Goal: Contribute content

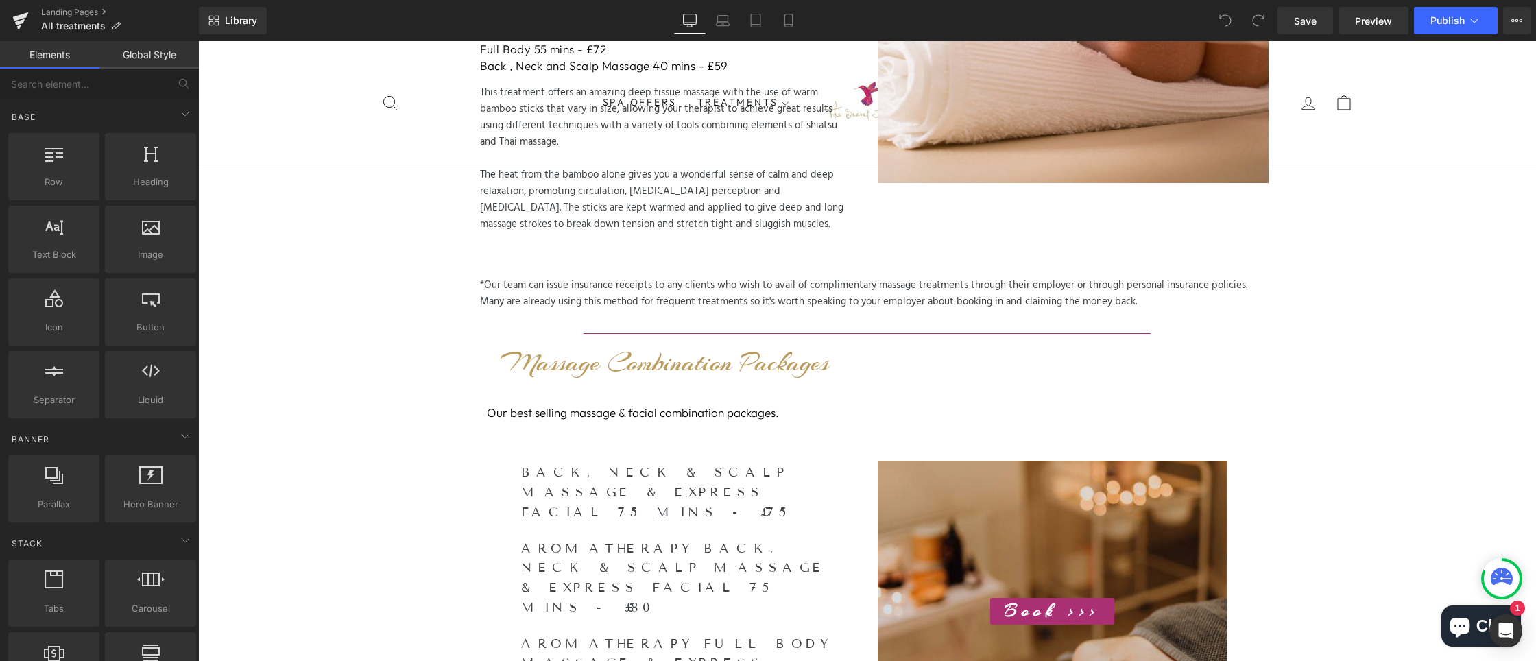
scroll to position [1494, 0]
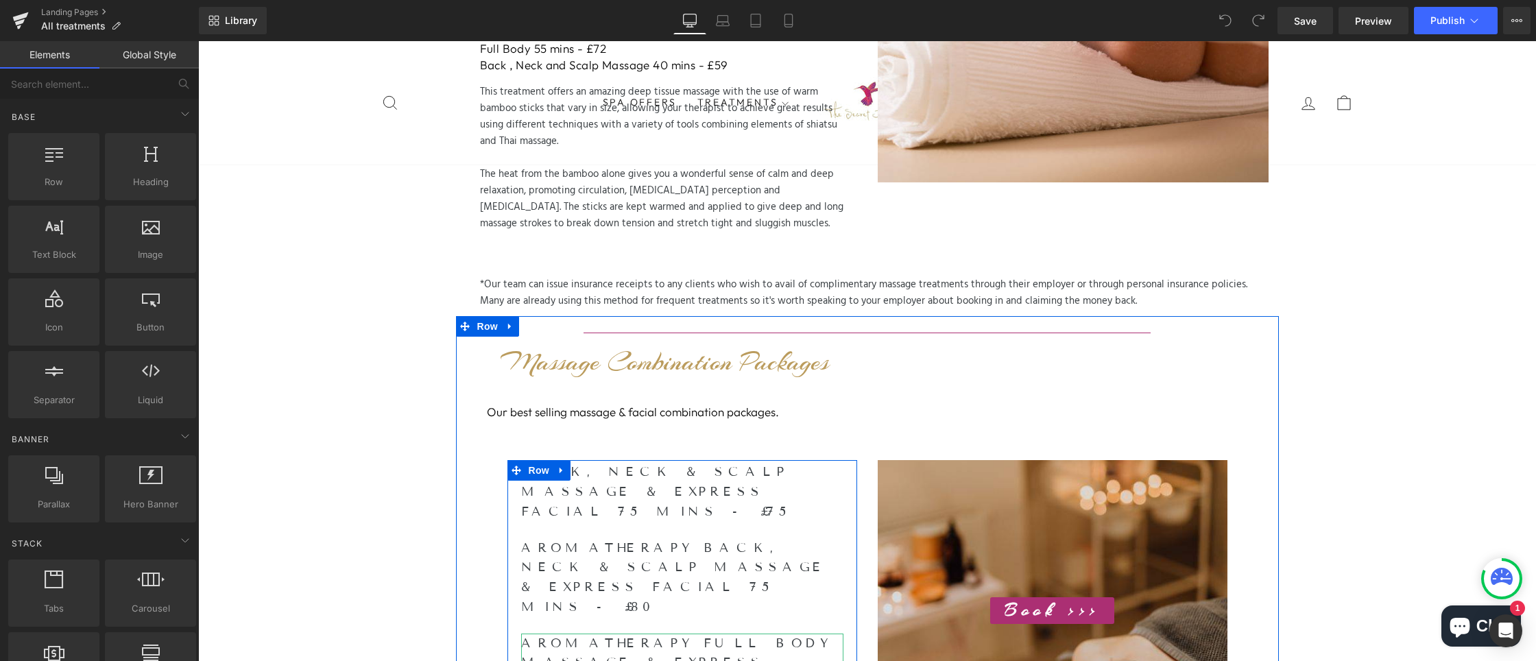
click at [601, 634] on h2 "AROMATHERAPY FULL BODY MASSAGE & EXPRESS FACIAL 110 mins - £98" at bounding box center [682, 663] width 322 height 59
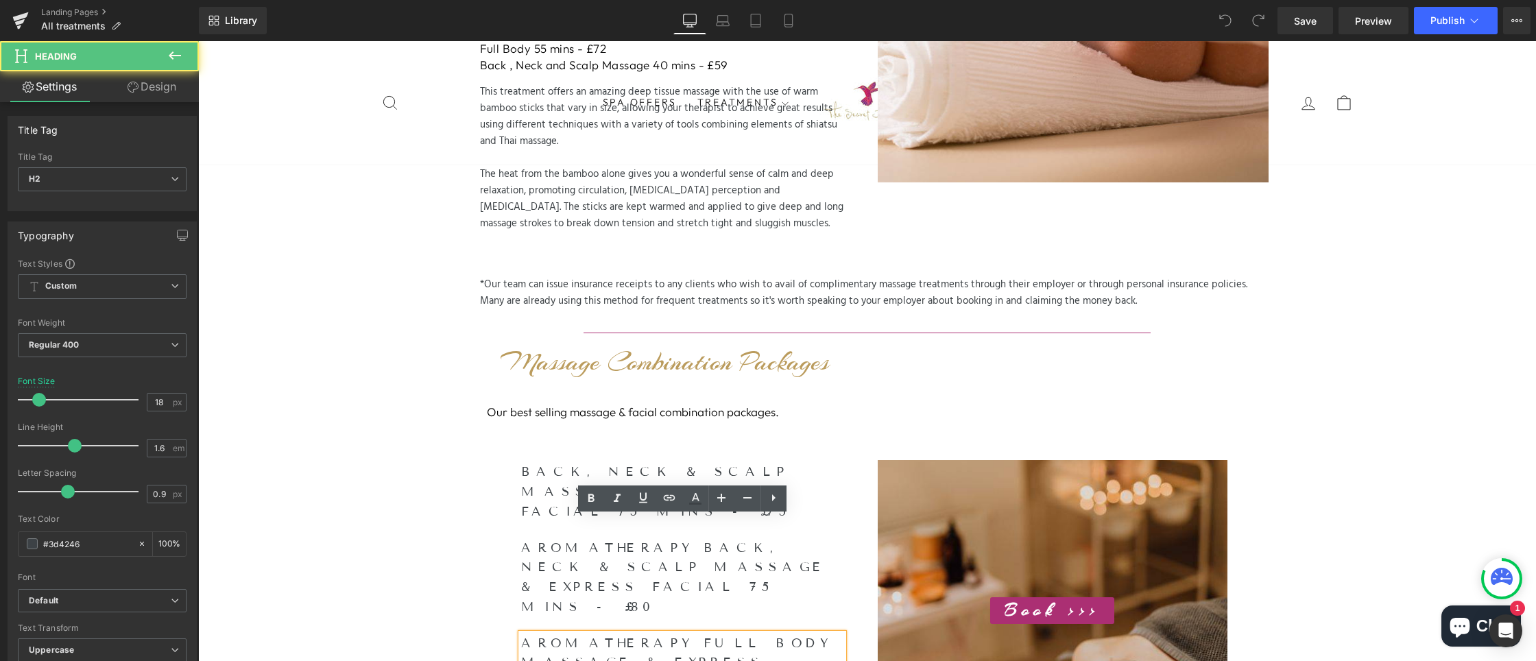
click at [657, 634] on h2 "AROMATHERAPY FULL BODY MASSAGE & EXPRESS FACIAL 110 mins - £98" at bounding box center [682, 663] width 322 height 59
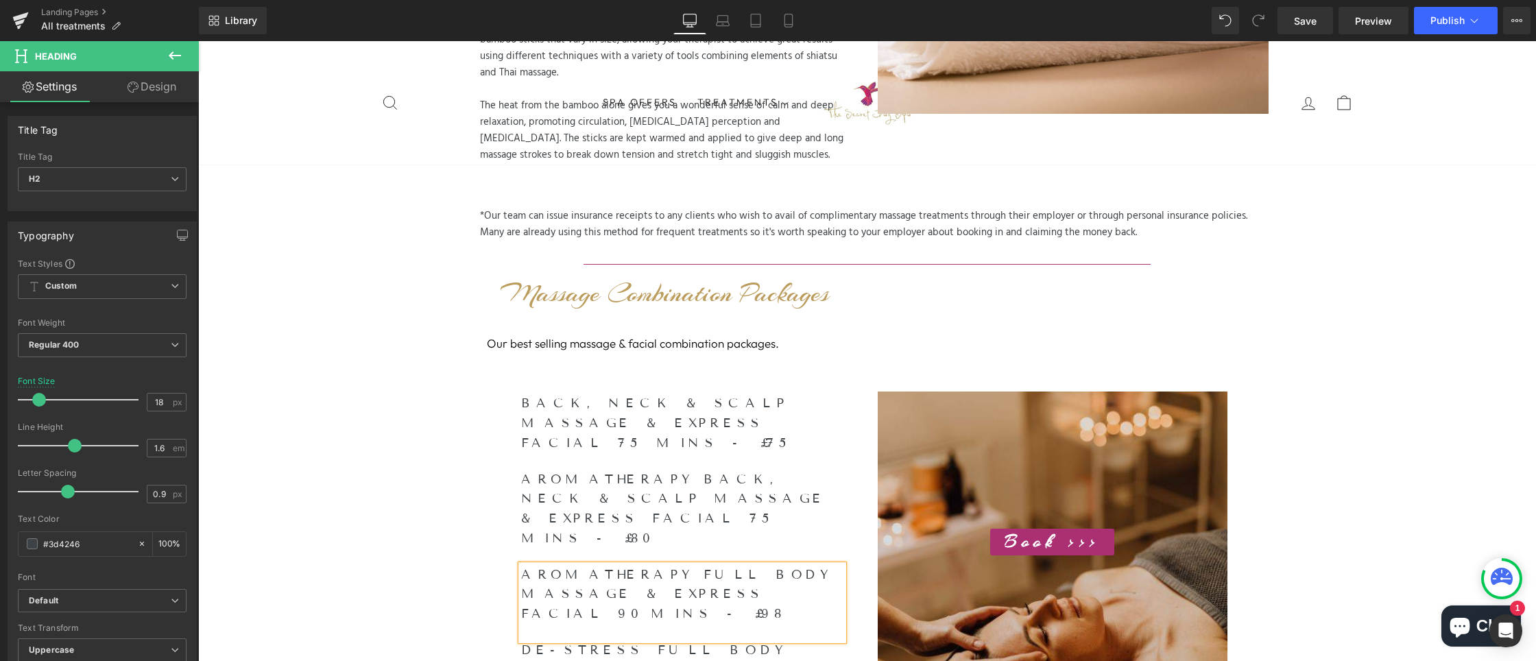
scroll to position [1592, 0]
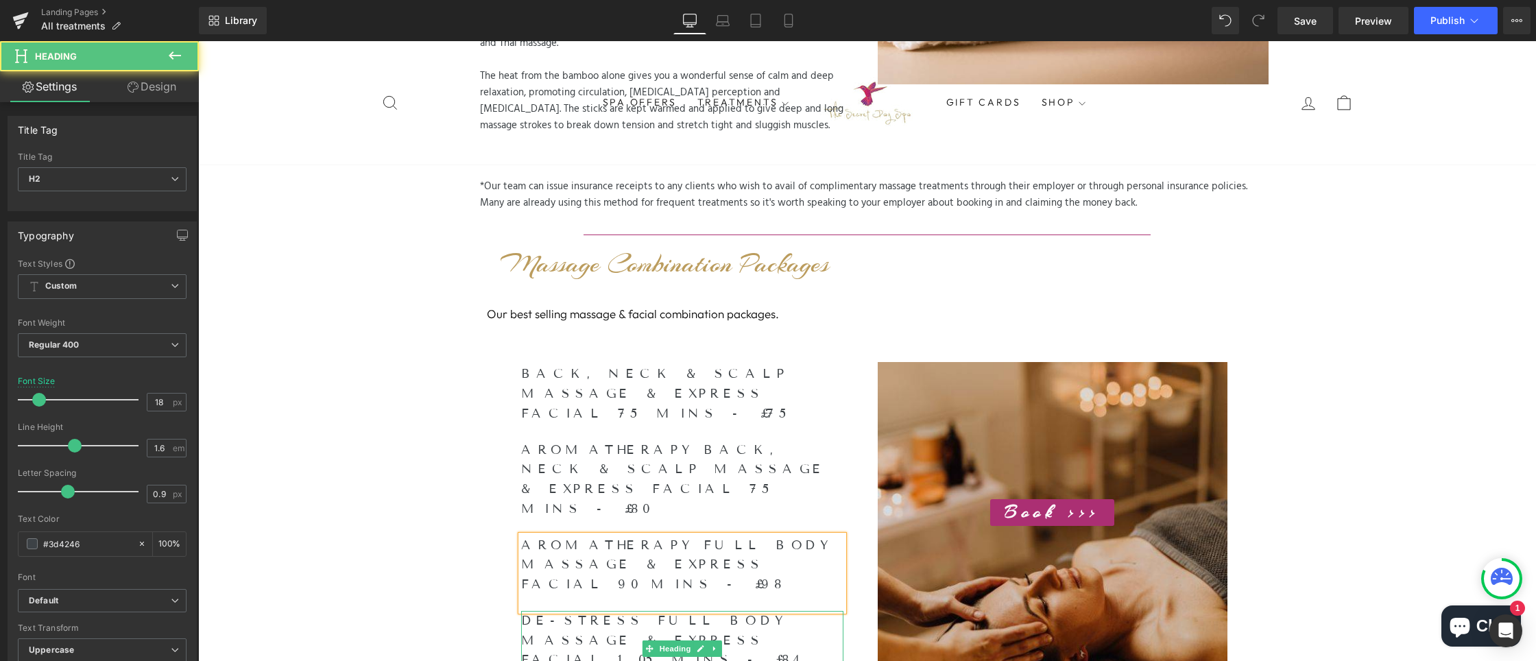
click at [594, 611] on h2 "DE-STRESS FULL BODY MASSAGE & EXPRESS FACIAL 105 mins - £84" at bounding box center [682, 640] width 322 height 59
click at [592, 611] on h2 "DE-STRESS FULL BODY MASSAGE & EXPRESS FACIAL 105 mins - £84" at bounding box center [682, 640] width 322 height 59
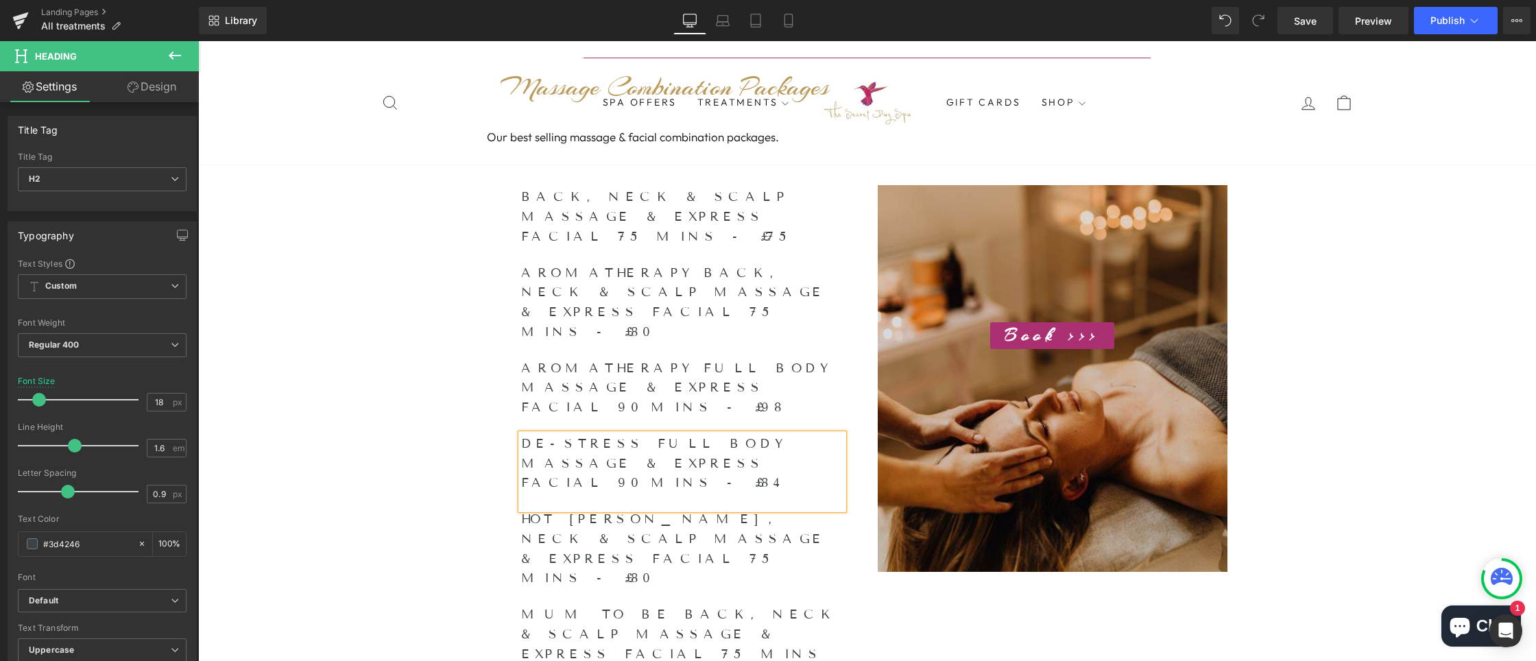
scroll to position [1767, 0]
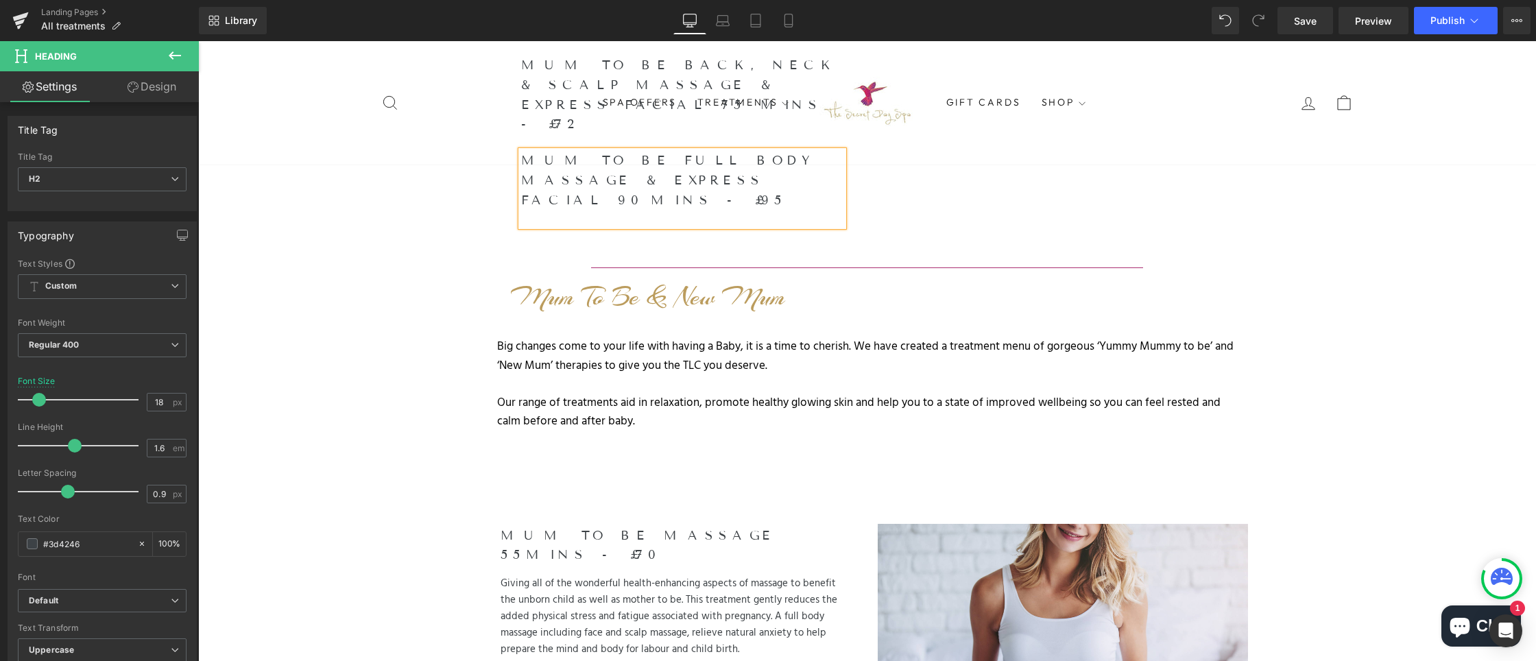
scroll to position [2327, 0]
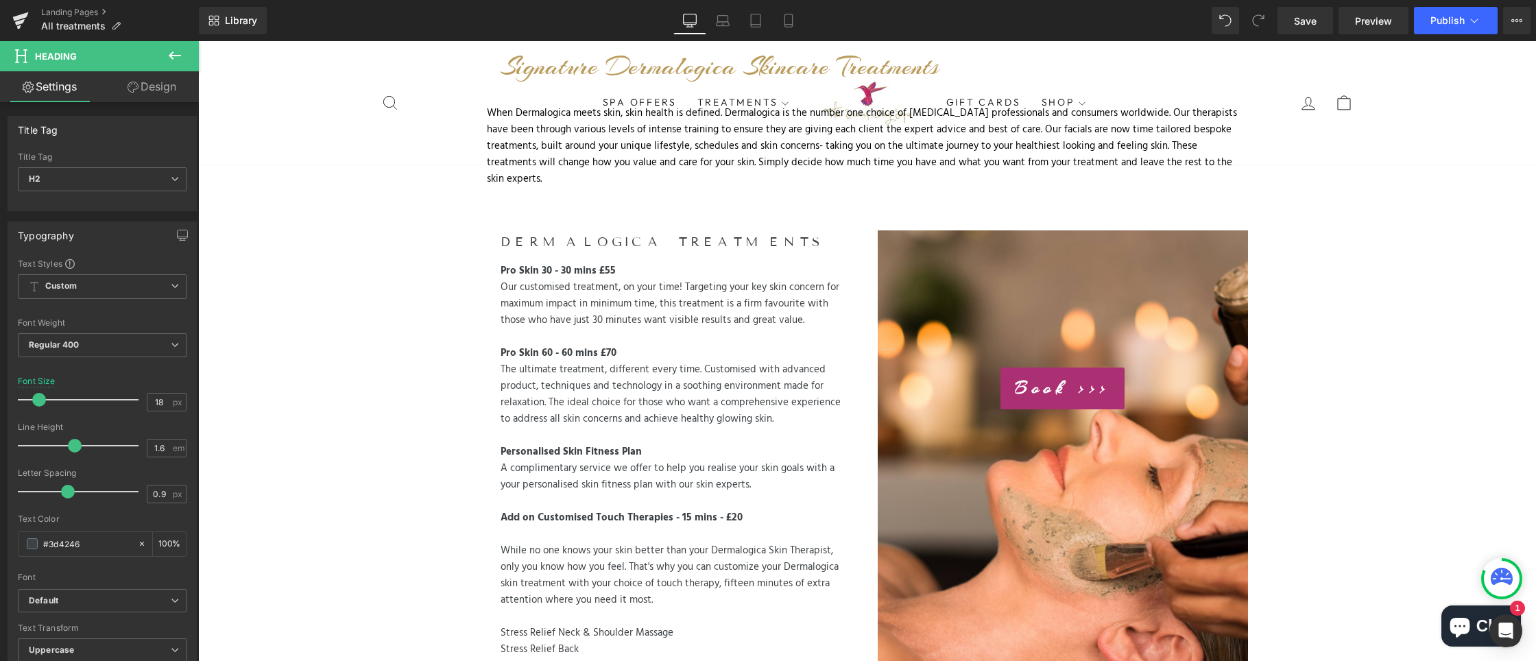
scroll to position [3189, 0]
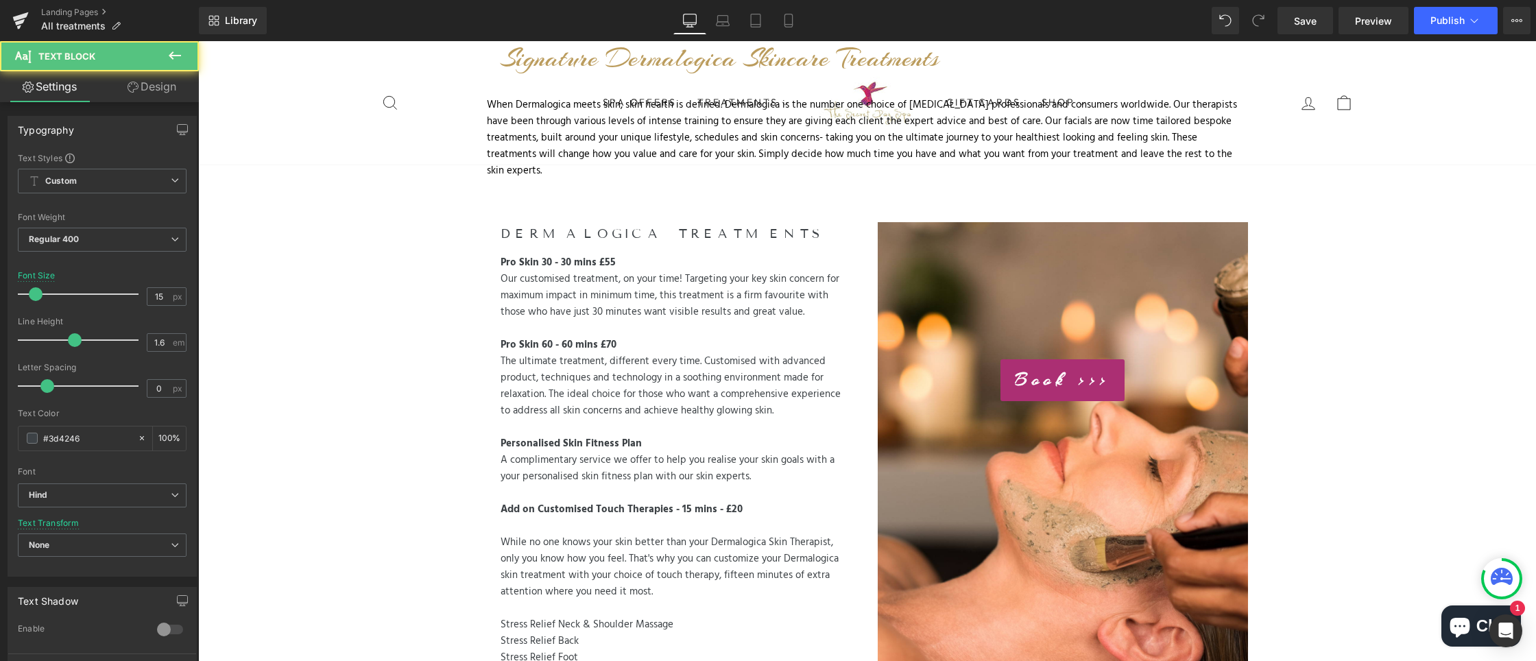
click at [743, 501] on div "Add on Customised Touch Therapies - 15 mins - £20" at bounding box center [672, 509] width 343 height 16
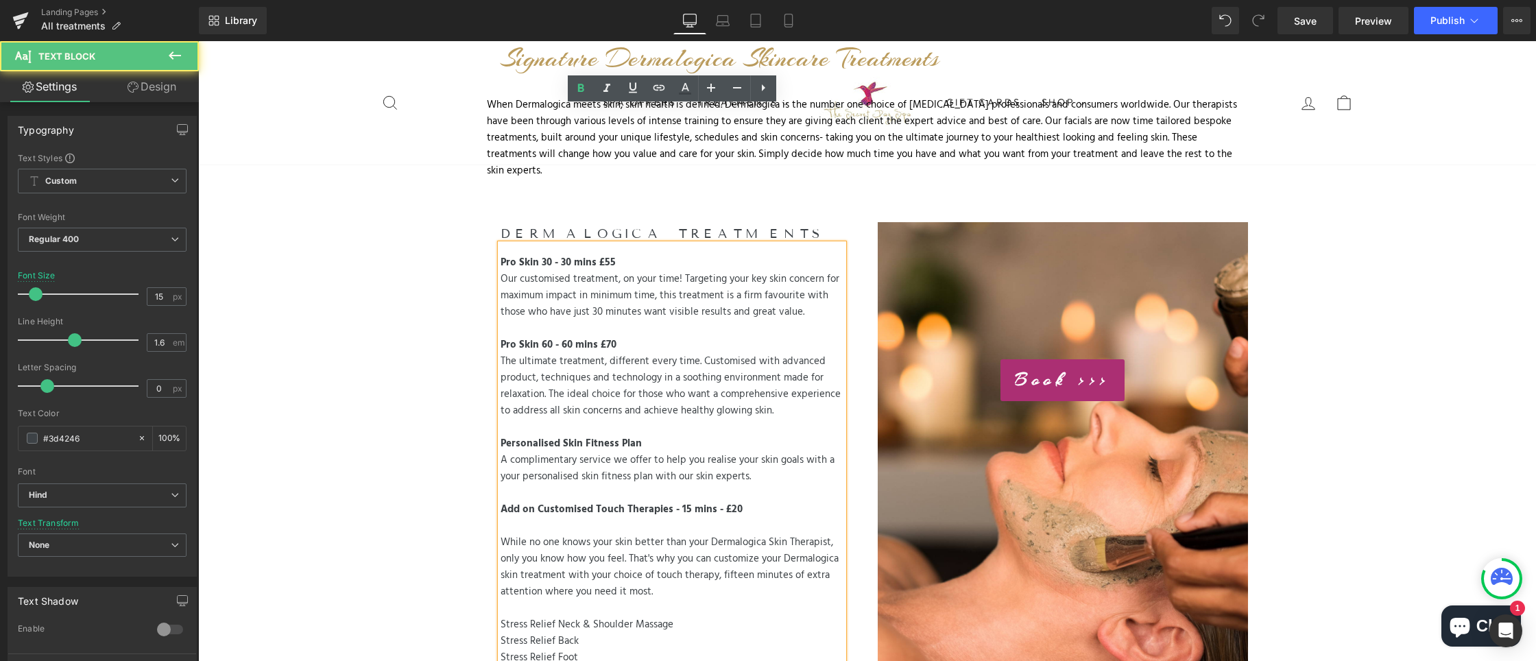
click at [743, 501] on div "Add on Customised Touch Therapies - 15 mins - £20" at bounding box center [672, 509] width 343 height 16
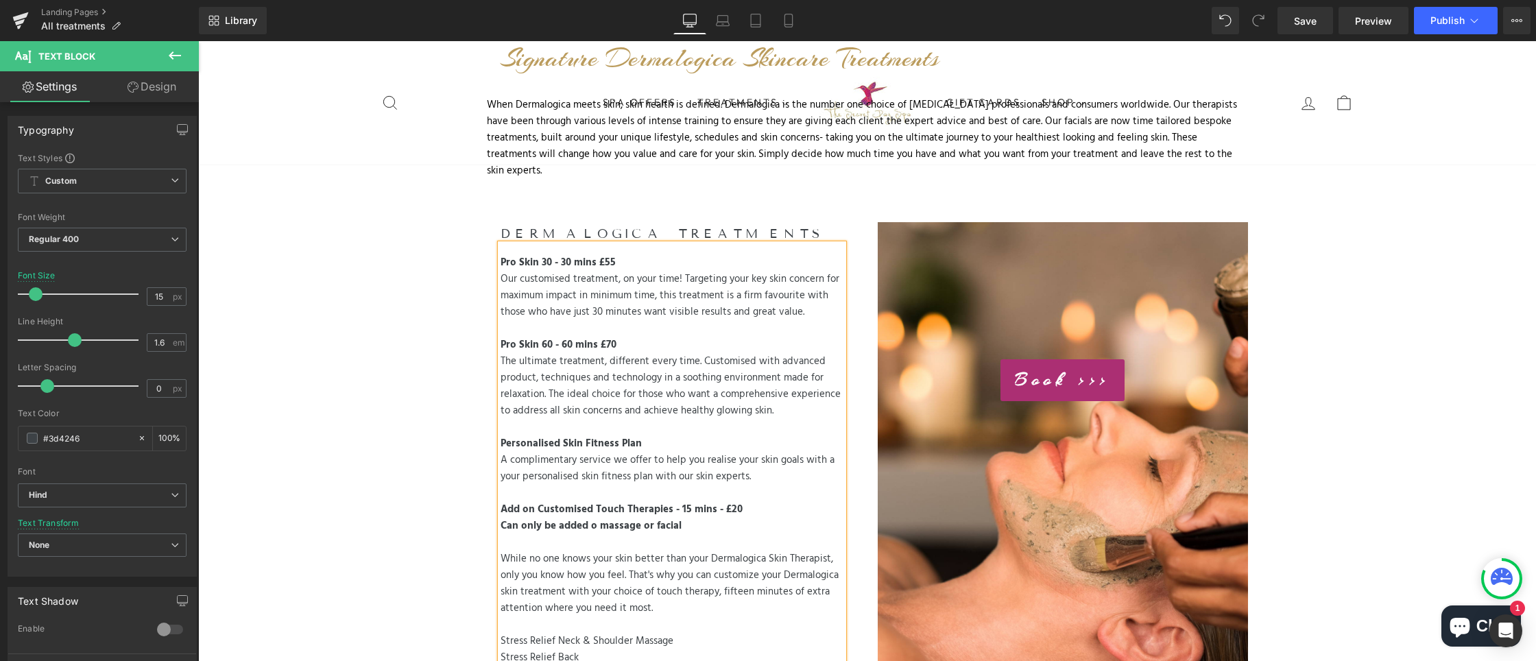
click at [595, 518] on b "Can only be added o massage or facial" at bounding box center [591, 526] width 181 height 16
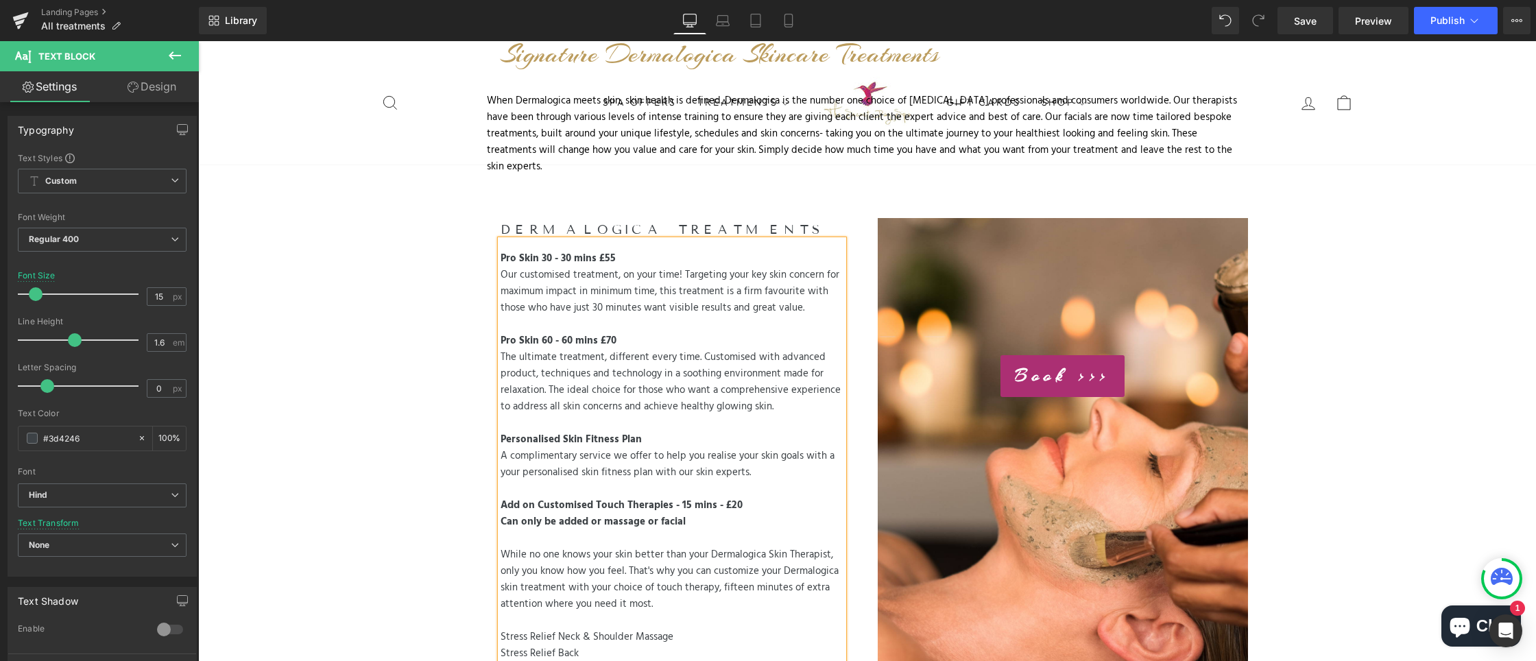
scroll to position [3221, 0]
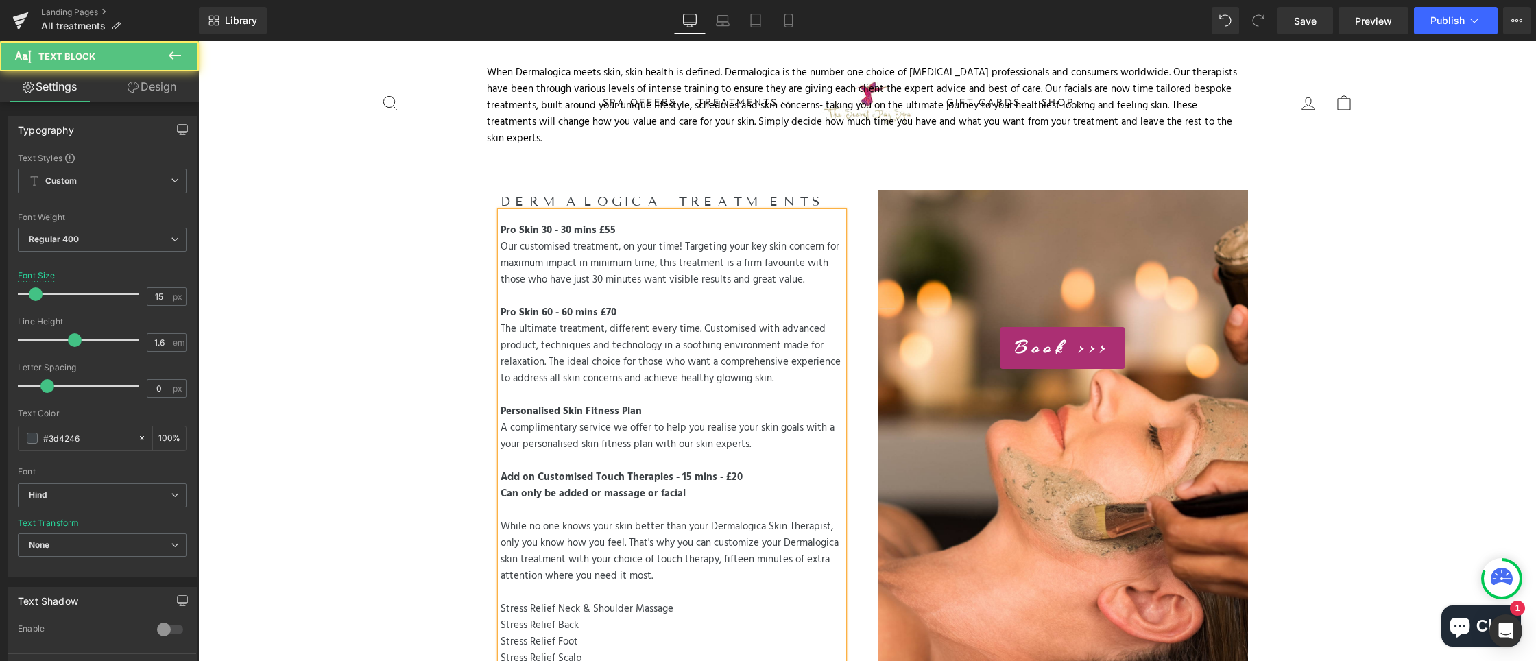
click at [609, 485] on b "Can only be added or massage or facial" at bounding box center [593, 493] width 185 height 16
click at [661, 485] on b "Can only be added or Massage or facial" at bounding box center [593, 493] width 185 height 16
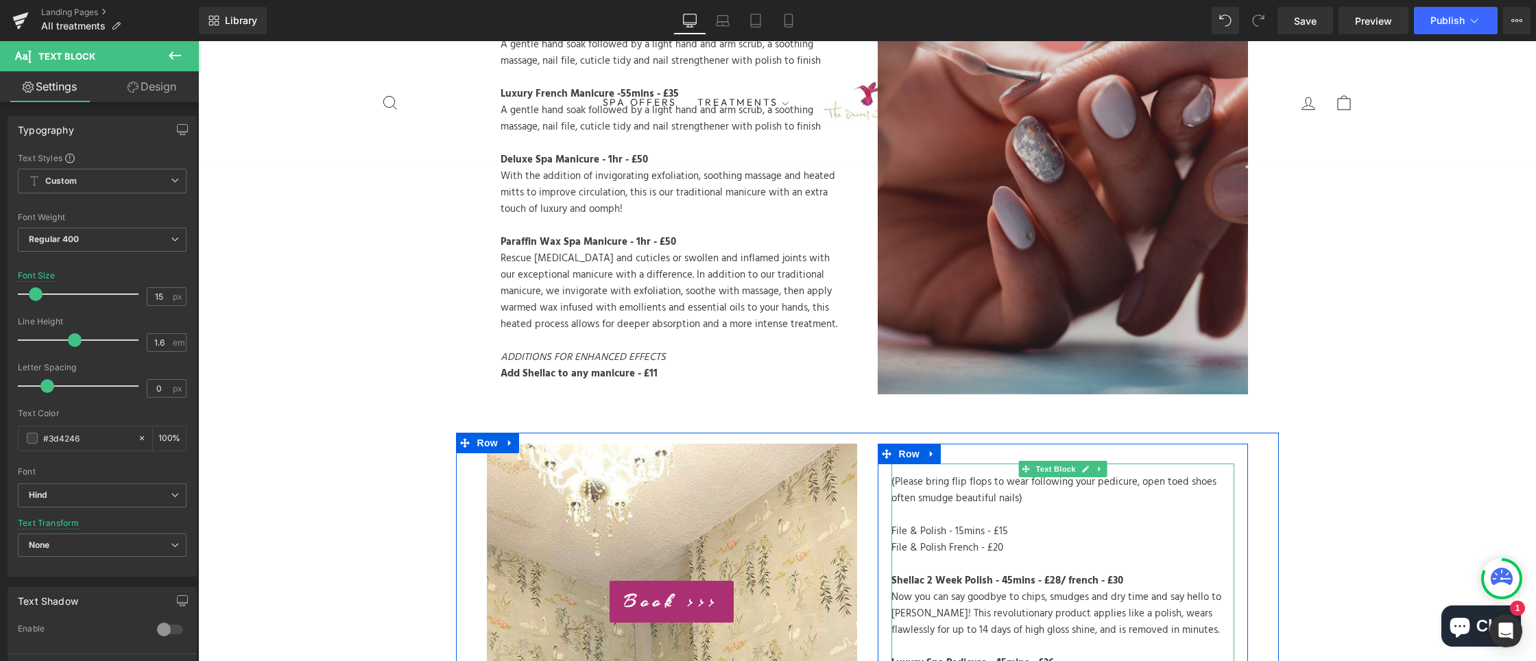
scroll to position [5015, 0]
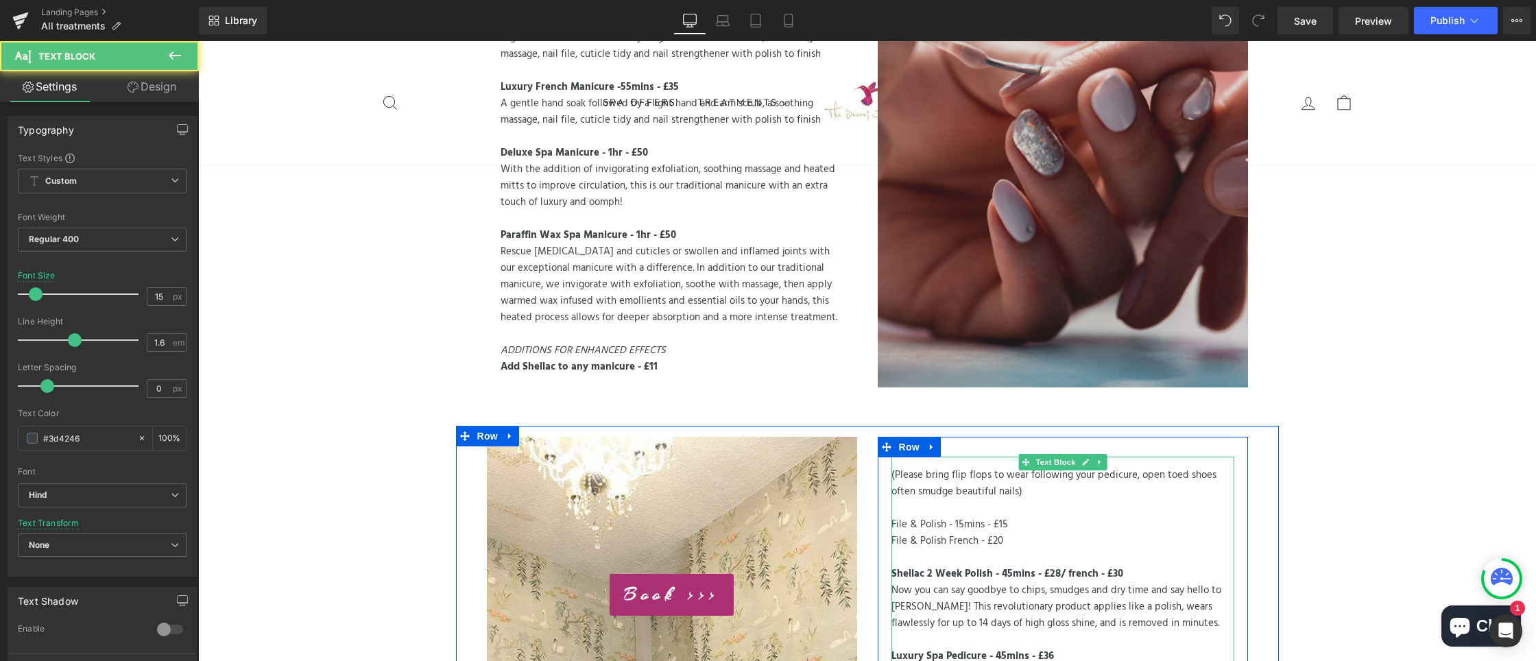
click at [1051, 648] on strong "Luxury Spa Pedicure - 45mins - £36" at bounding box center [972, 656] width 163 height 16
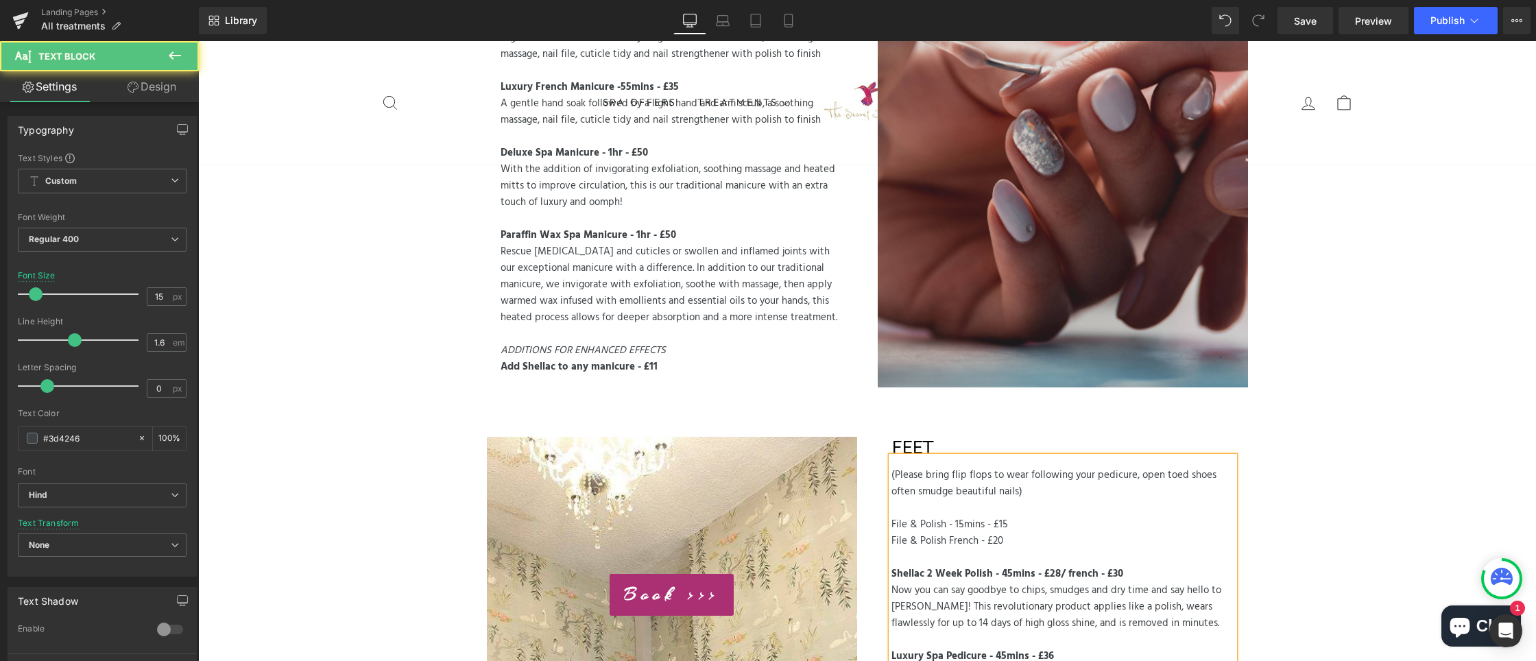
click at [1062, 648] on div "Luxury Spa Pedicure - 45mins - £36" at bounding box center [1062, 656] width 343 height 16
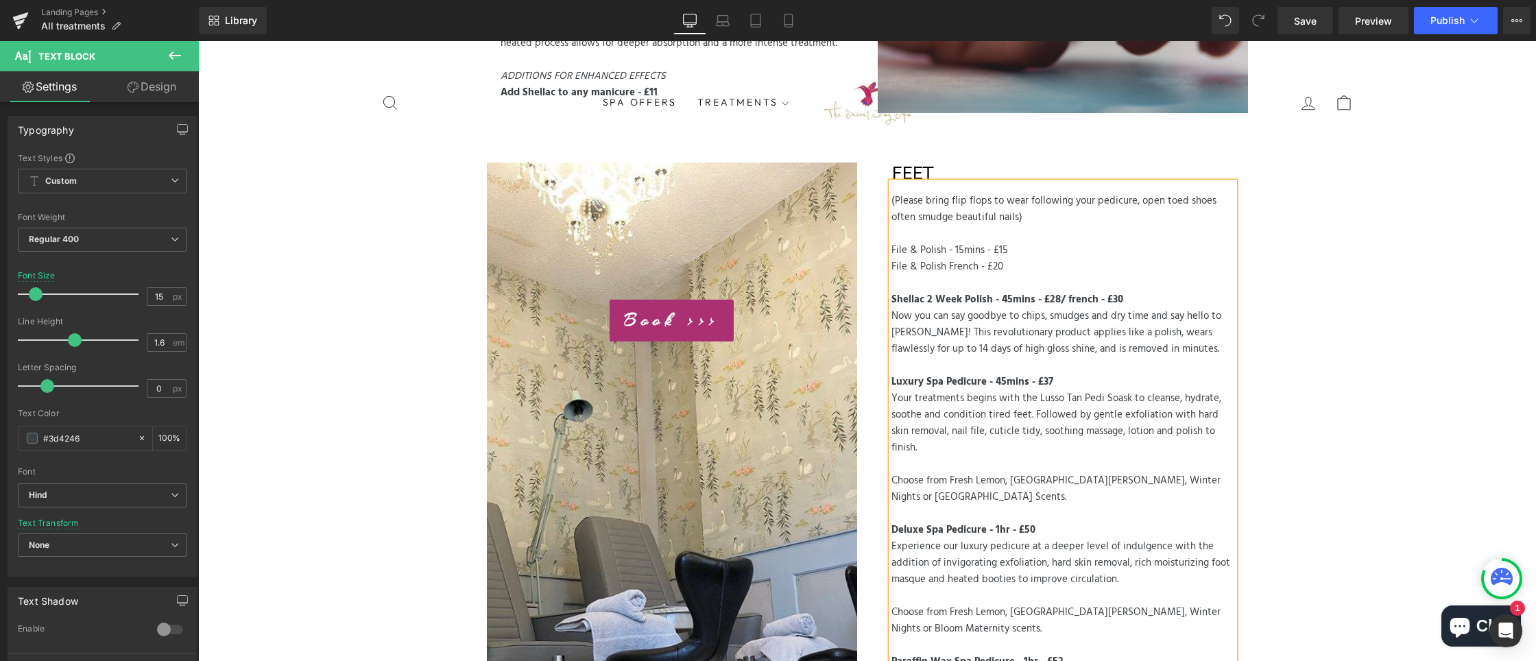
scroll to position [5301, 0]
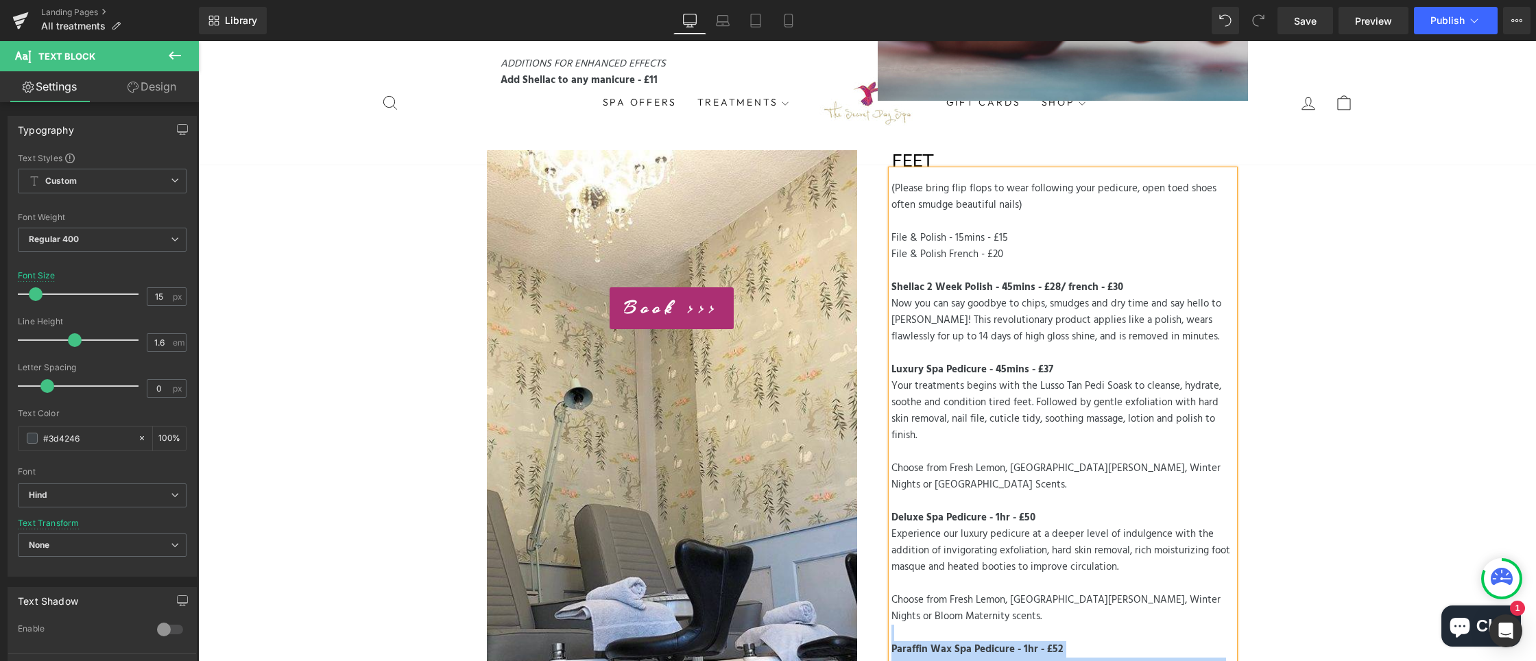
drag, startPoint x: 889, startPoint y: 277, endPoint x: 934, endPoint y: 265, distance: 46.9
click at [934, 265] on div "(Please bring flip flops to wear following your pedicure, open toed shoes often…" at bounding box center [1062, 496] width 343 height 652
click at [934, 625] on div at bounding box center [1062, 633] width 343 height 16
drag, startPoint x: 894, startPoint y: 274, endPoint x: 1099, endPoint y: 345, distance: 216.9
click at [1099, 345] on div "(Please bring flip flops to wear following your pedicure, open toed shoes often…" at bounding box center [1062, 496] width 343 height 652
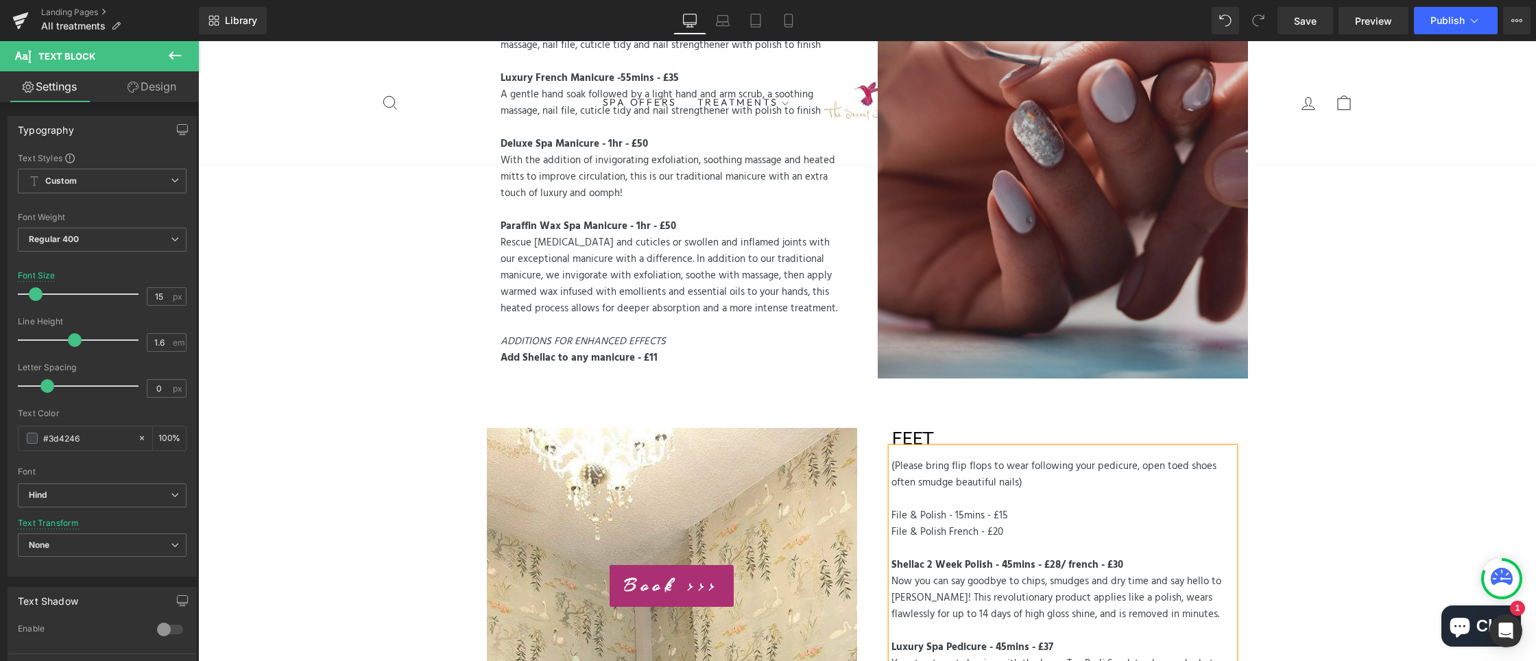
scroll to position [5012, 0]
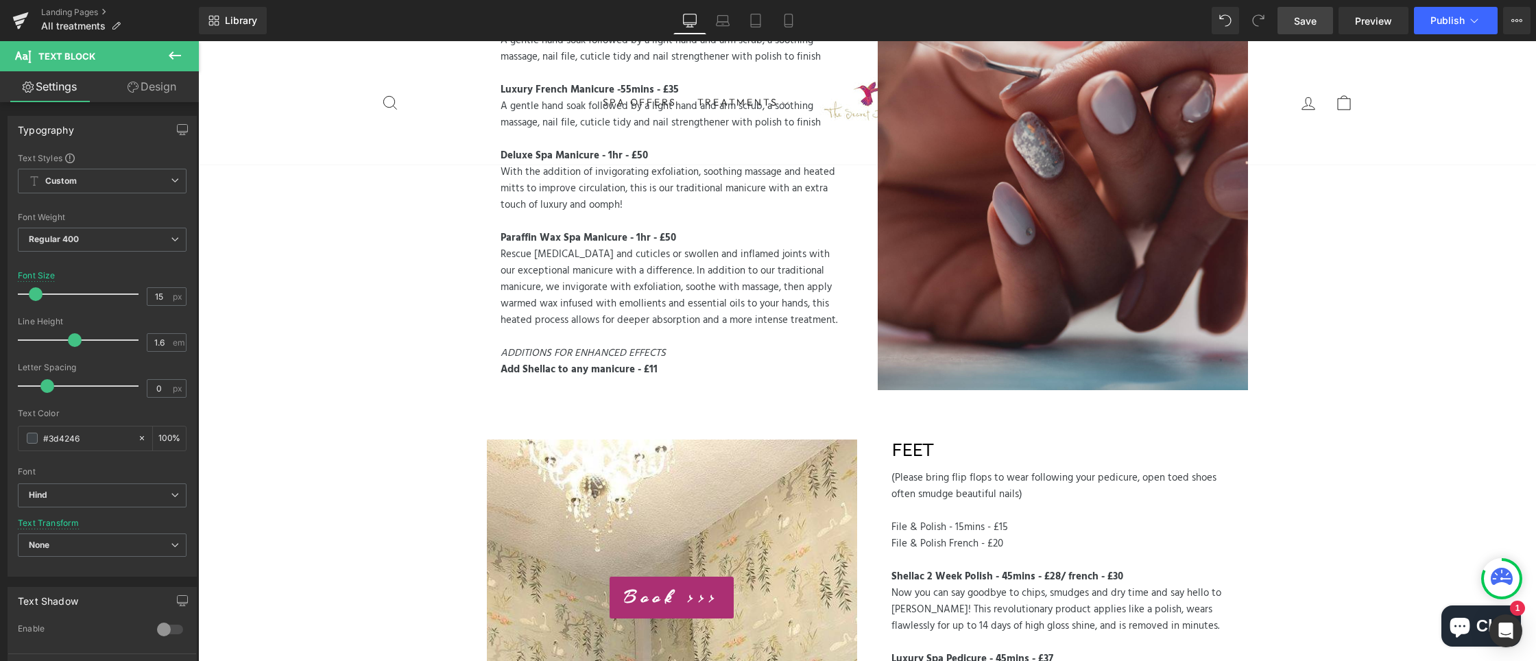
click at [1299, 22] on span "Save" at bounding box center [1305, 21] width 23 height 14
click at [1450, 18] on span "Publish" at bounding box center [1447, 20] width 34 height 11
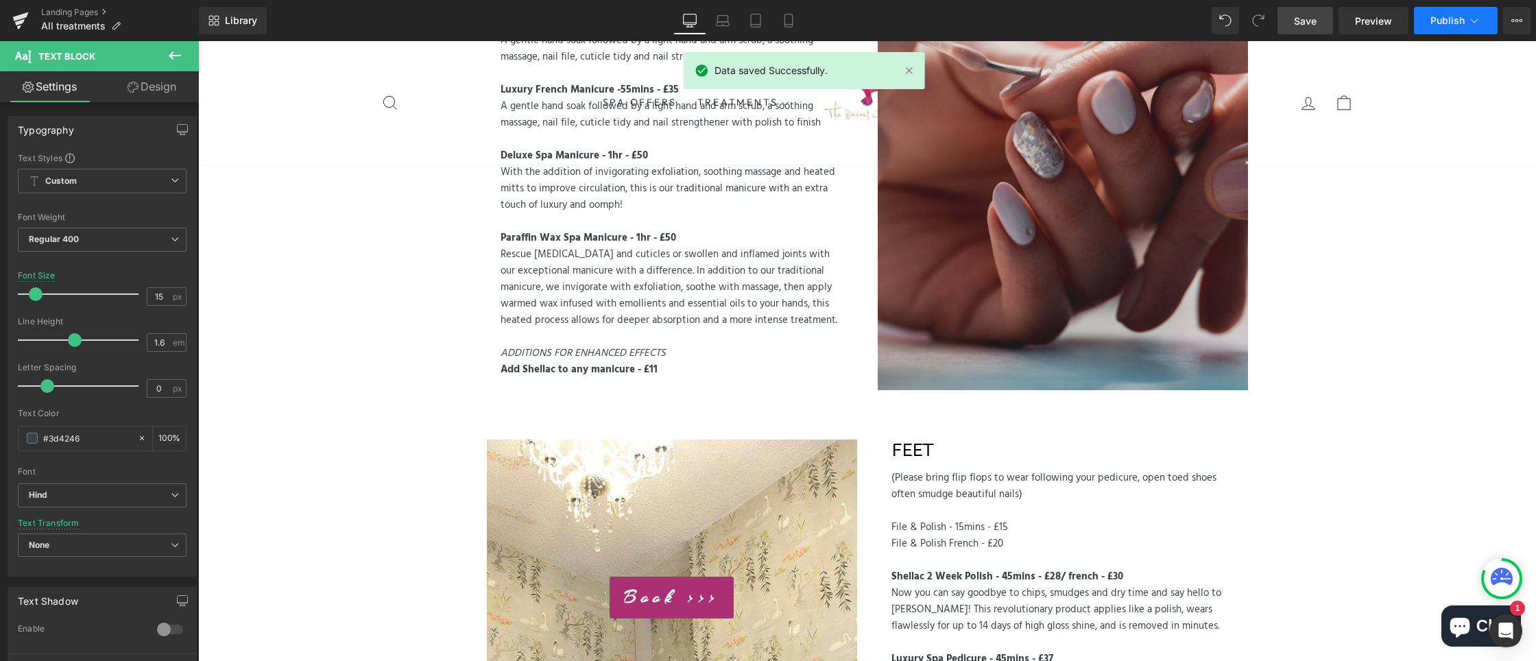
click at [1469, 16] on icon at bounding box center [1474, 21] width 14 height 14
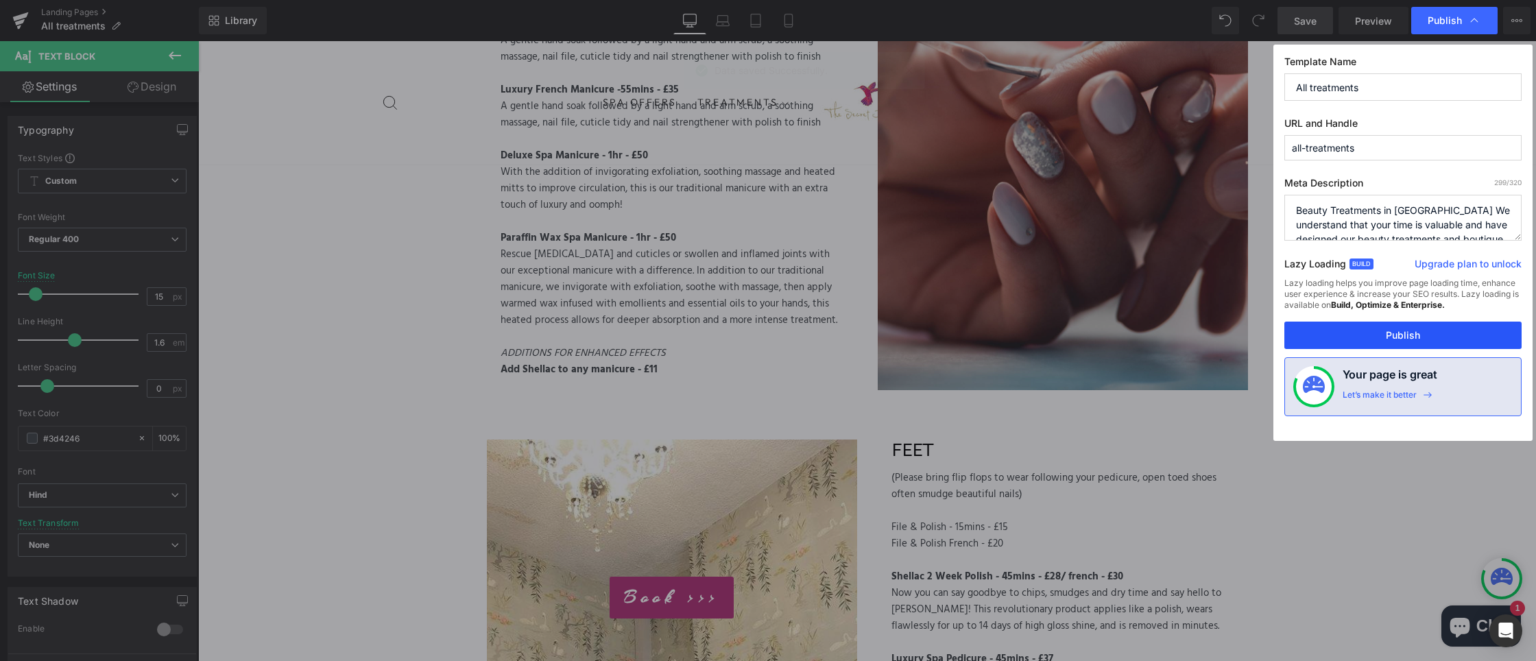
click at [1358, 335] on button "Publish" at bounding box center [1402, 335] width 237 height 27
